Goal: Find specific page/section

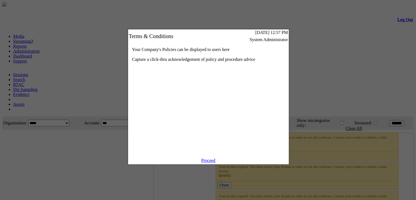
click at [208, 162] on link "Proceed" at bounding box center [208, 160] width 14 height 5
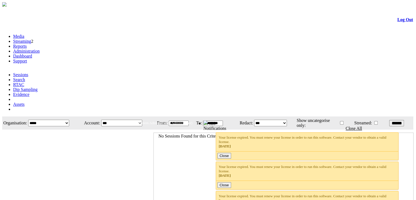
click at [52, 77] on li "Search" at bounding box center [213, 79] width 401 height 5
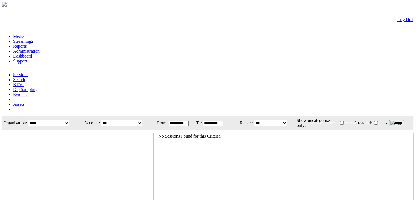
click at [25, 77] on link "Search" at bounding box center [19, 79] width 12 height 5
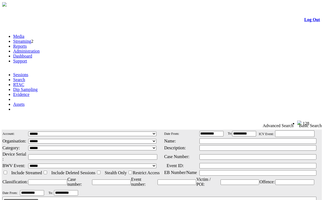
click at [245, 116] on div "Welcome, System Administrator (Administrator) 128 Notifications Close All 46 da…" at bounding box center [262, 123] width 92 height 14
click at [25, 77] on link "Search" at bounding box center [19, 79] width 12 height 5
